Goal: Find specific fact: Find specific page/section

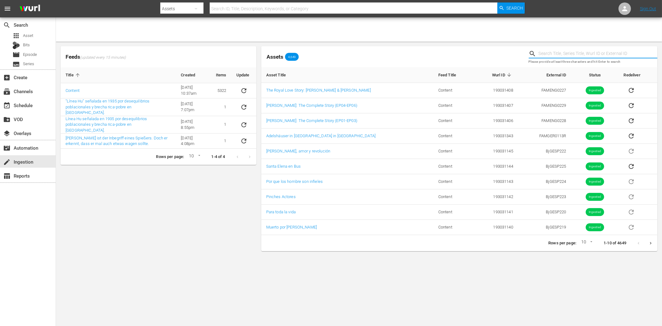
click at [548, 52] on input "text" at bounding box center [598, 53] width 119 height 9
type input "finding hope"
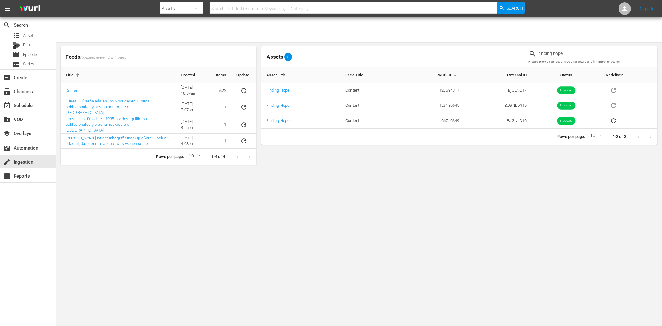
click at [551, 51] on input "finding hope" at bounding box center [598, 53] width 119 height 9
drag, startPoint x: 430, startPoint y: 177, endPoint x: 434, endPoint y: 173, distance: 6.0
click at [430, 177] on body "menu Search By Assets Search ID, Title, Description, Keywords, or Category Sear…" at bounding box center [331, 163] width 662 height 326
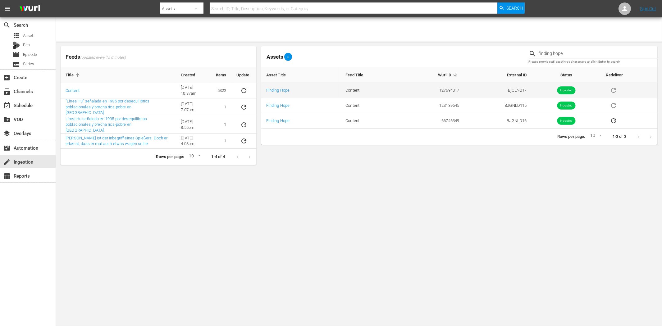
click at [519, 89] on td "BjGENG17" at bounding box center [497, 90] width 67 height 15
copy td "BjGENG17"
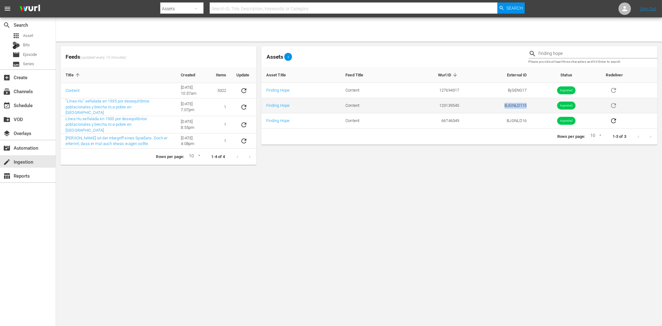
drag, startPoint x: 528, startPoint y: 107, endPoint x: 502, endPoint y: 105, distance: 25.8
click at [502, 105] on td "BJGNLD115" at bounding box center [497, 105] width 67 height 15
copy td "BJGNLD115"
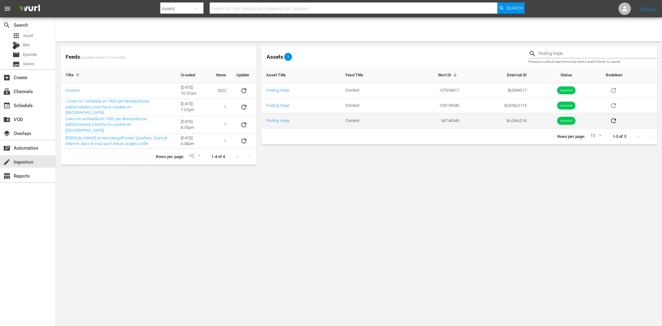
click at [520, 121] on td "BJGNLD16" at bounding box center [497, 120] width 67 height 15
copy td "BJGNLD16"
